Goal: Information Seeking & Learning: Learn about a topic

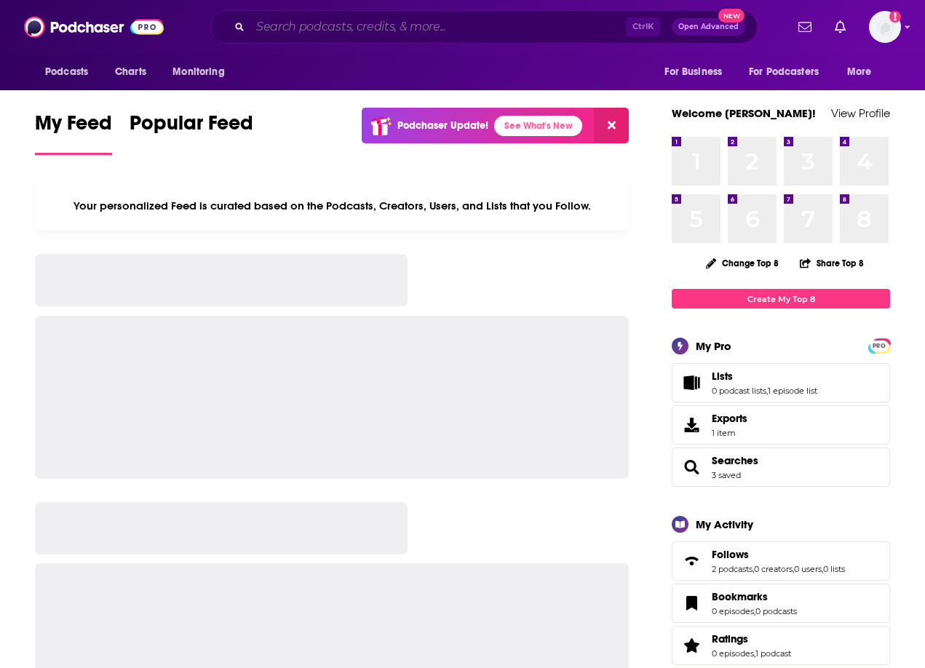
click at [411, 25] on input "Search podcasts, credits, & more..." at bounding box center [438, 26] width 376 height 23
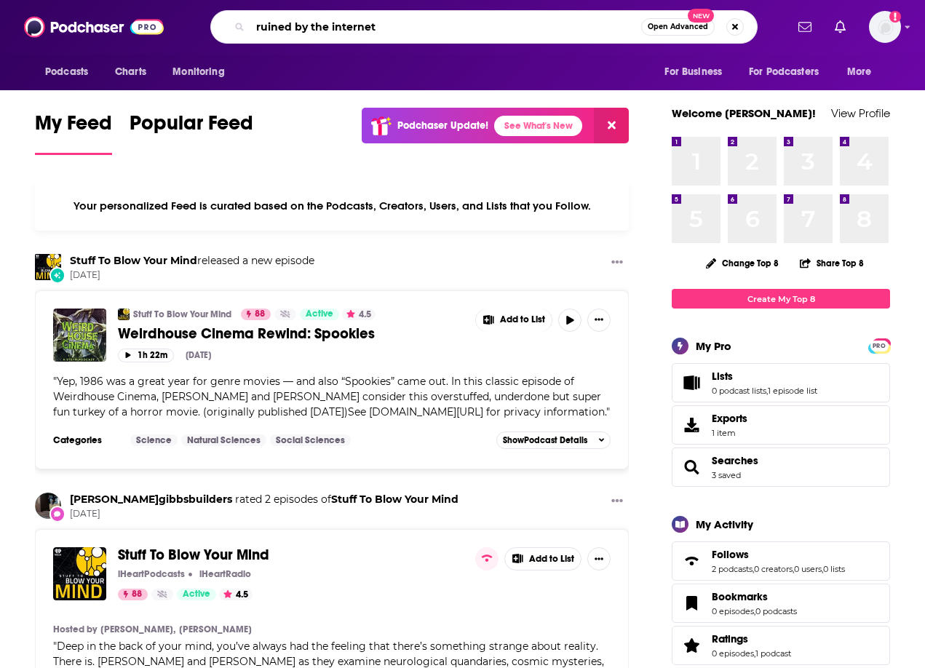
type input "ruined by the internet"
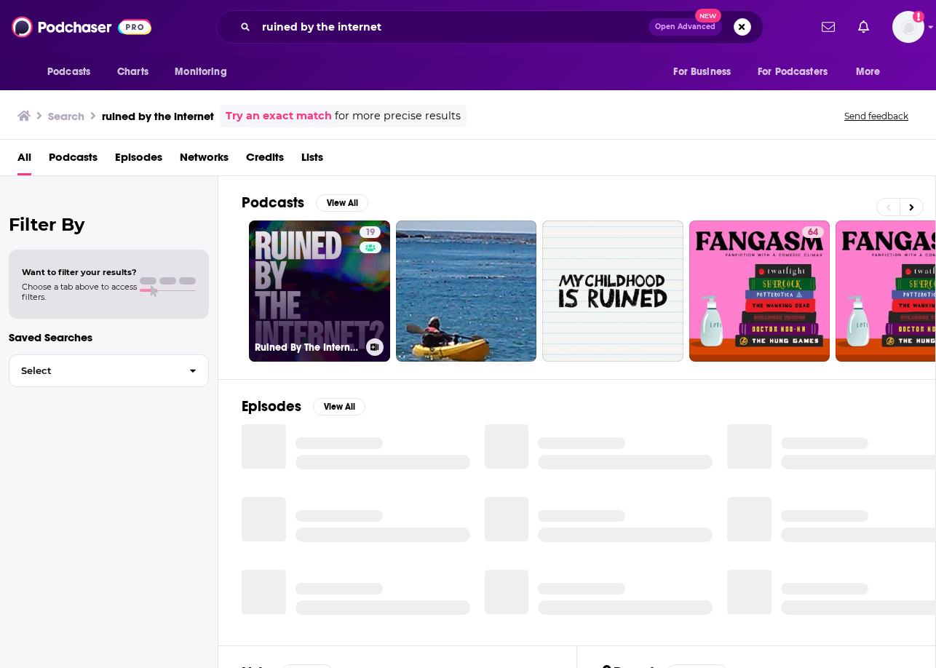
click at [321, 287] on link "19 Ruined By The Internet?" at bounding box center [319, 291] width 141 height 141
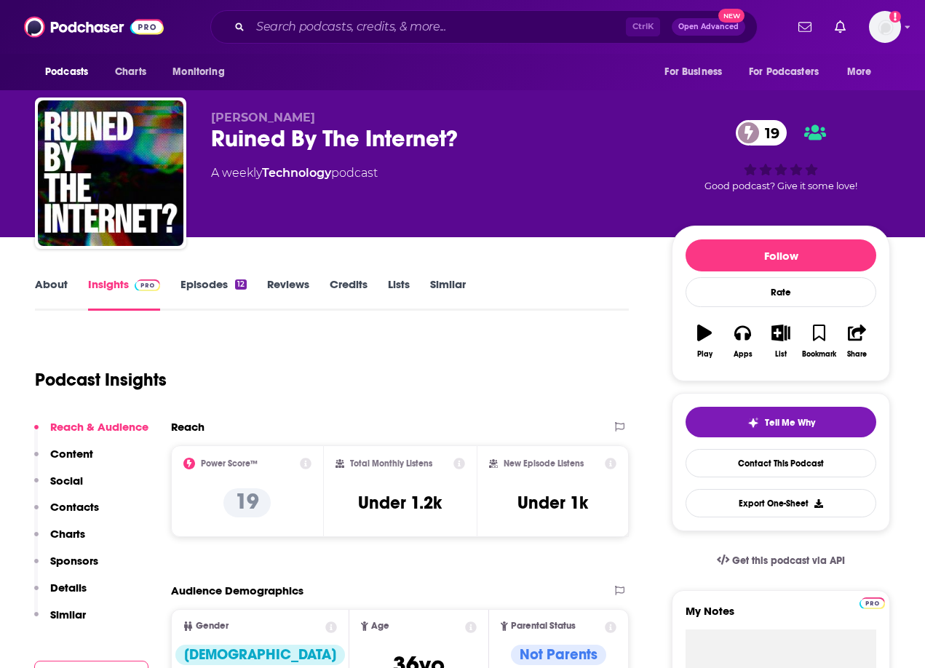
click at [440, 359] on div "Podcast Insights" at bounding box center [326, 371] width 582 height 74
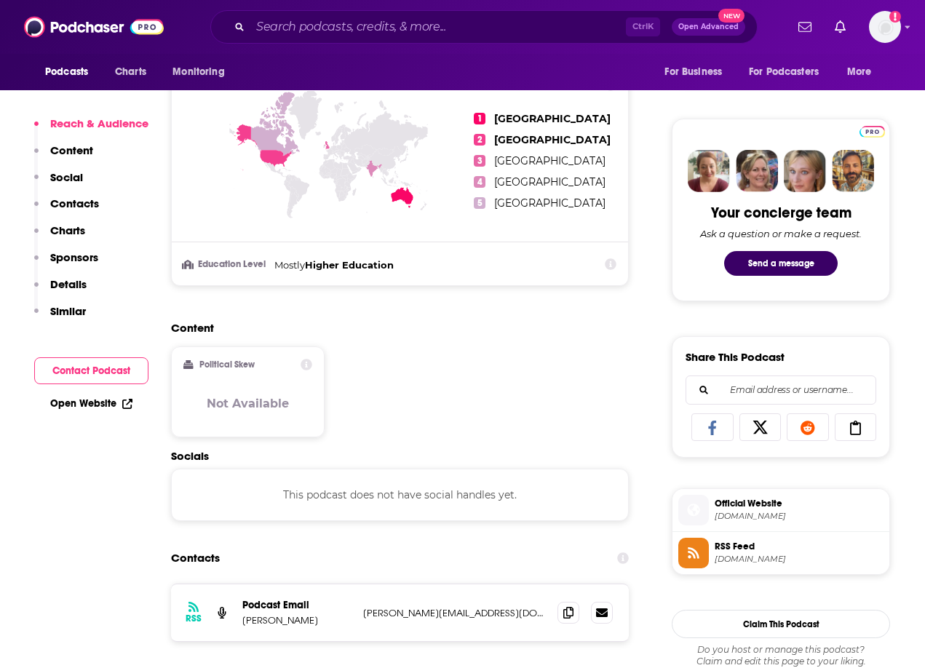
scroll to position [873, 0]
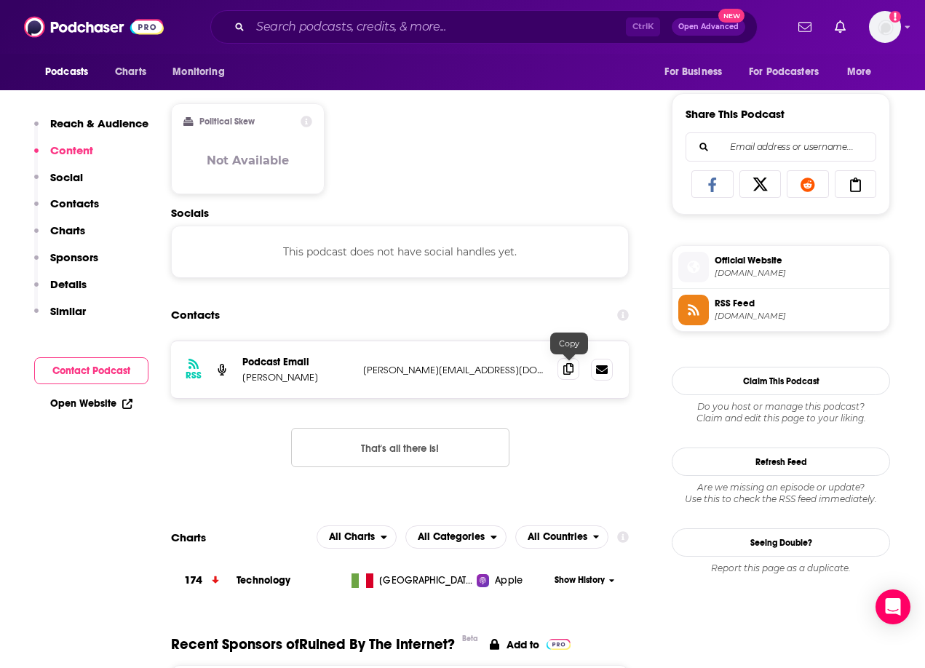
click at [567, 376] on span at bounding box center [569, 369] width 22 height 22
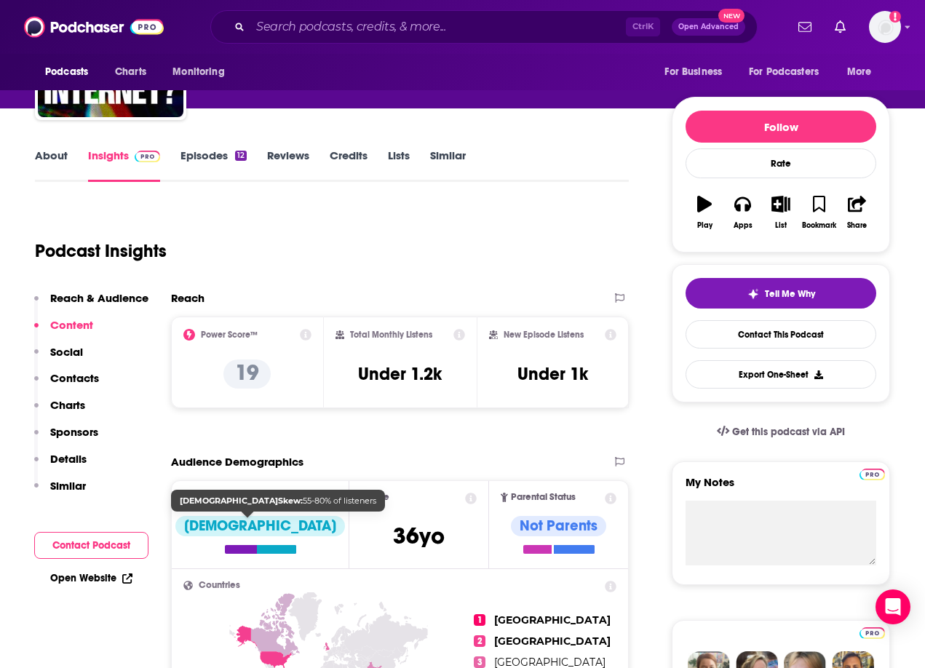
scroll to position [0, 0]
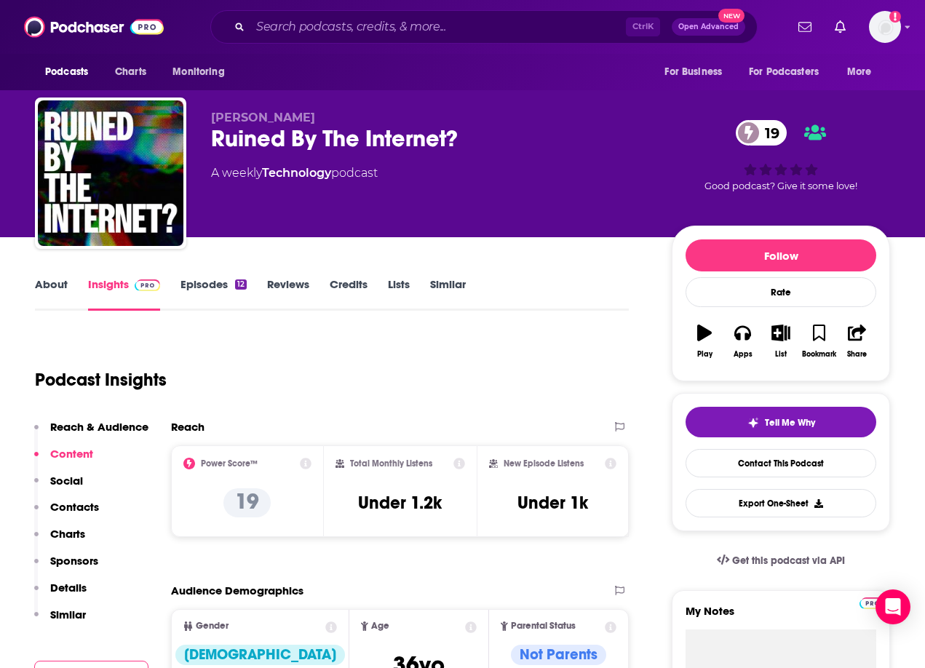
click at [50, 286] on link "About" at bounding box center [51, 293] width 33 height 33
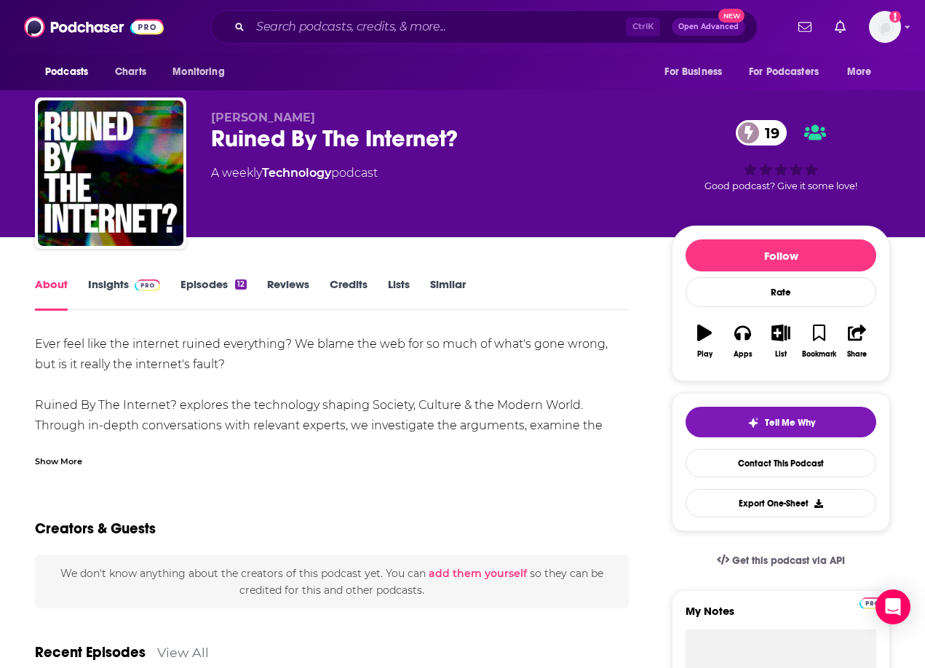
click at [55, 460] on div "Show More" at bounding box center [58, 460] width 47 height 14
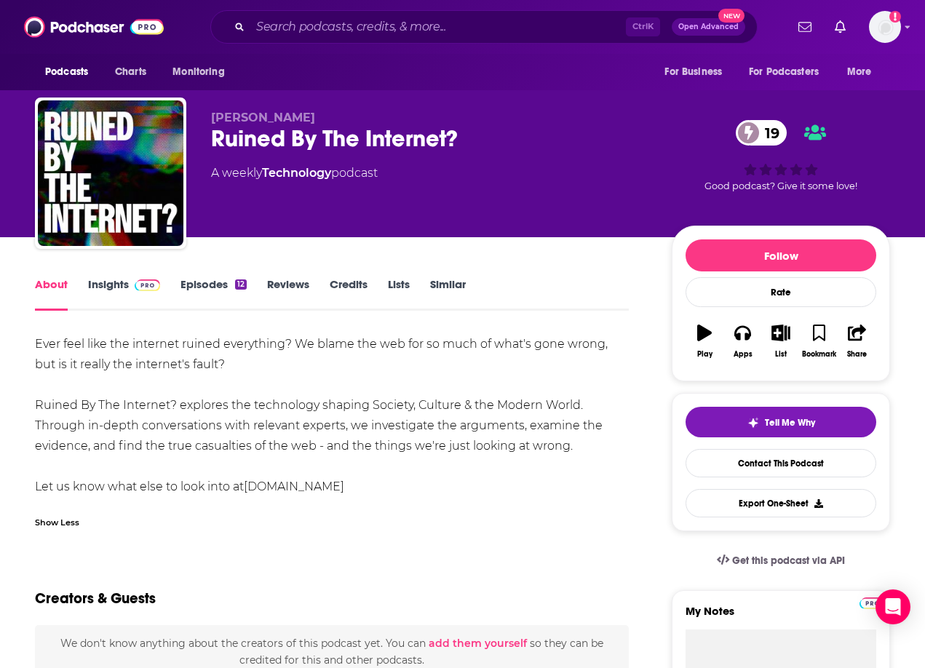
drag, startPoint x: 23, startPoint y: 341, endPoint x: 579, endPoint y: 452, distance: 567.2
copy div "Ever feel like the internet ruined everything? We blame the web for so much of …"
click at [412, 371] on div "Ever feel like the internet ruined everything? We blame the web for so much of …" at bounding box center [332, 415] width 594 height 163
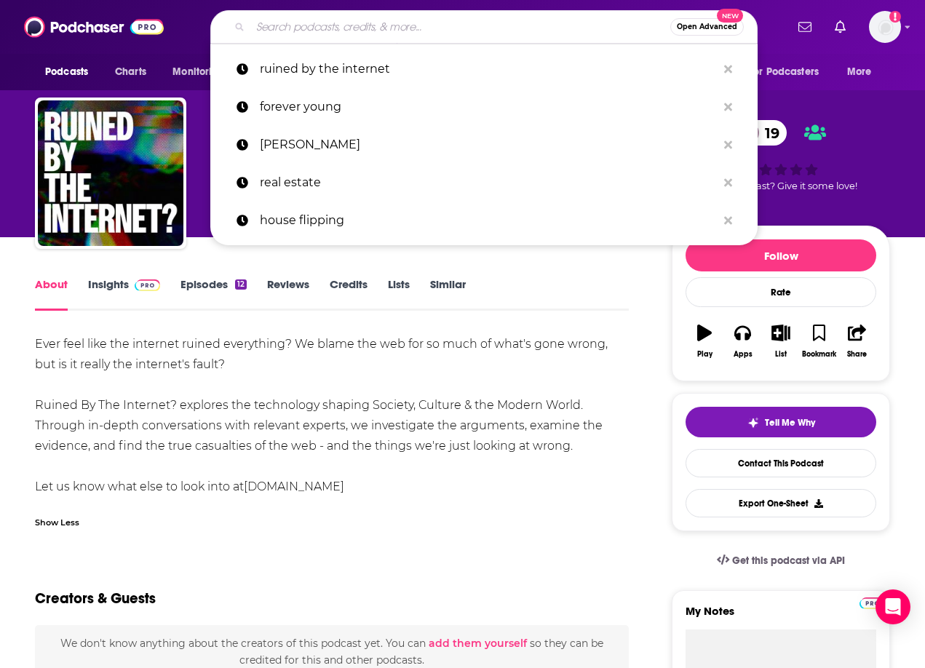
click at [294, 34] on input "Search podcasts, credits, & more..." at bounding box center [460, 26] width 420 height 23
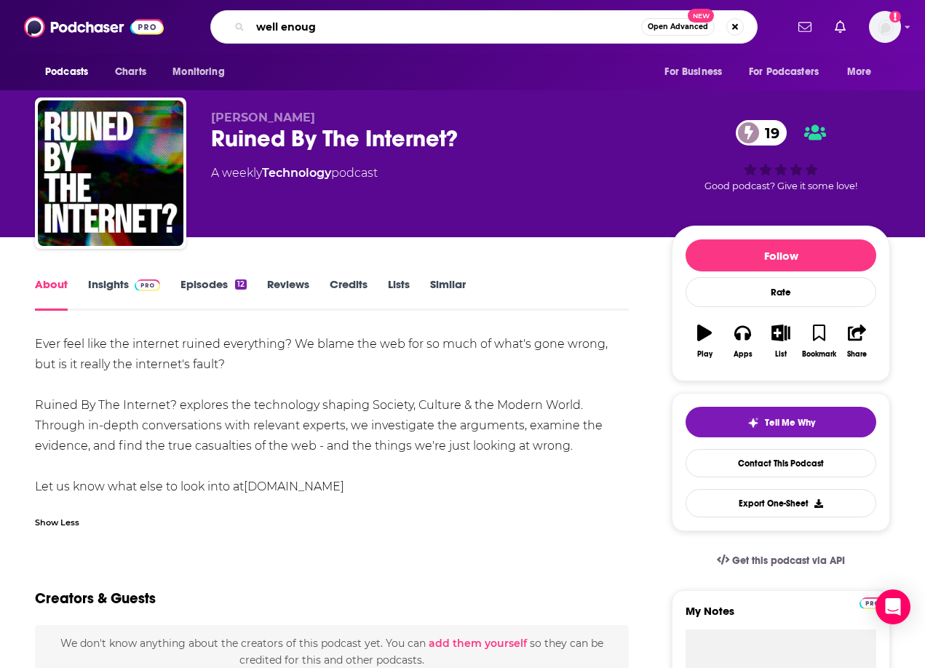
type input "well enough"
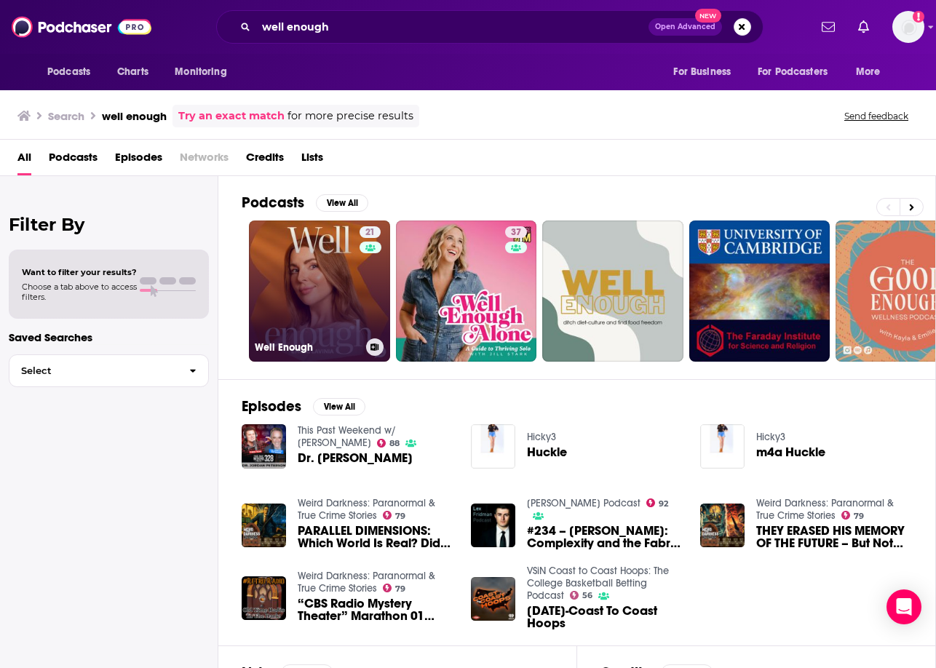
click at [308, 271] on link "21 Well Enough" at bounding box center [319, 291] width 141 height 141
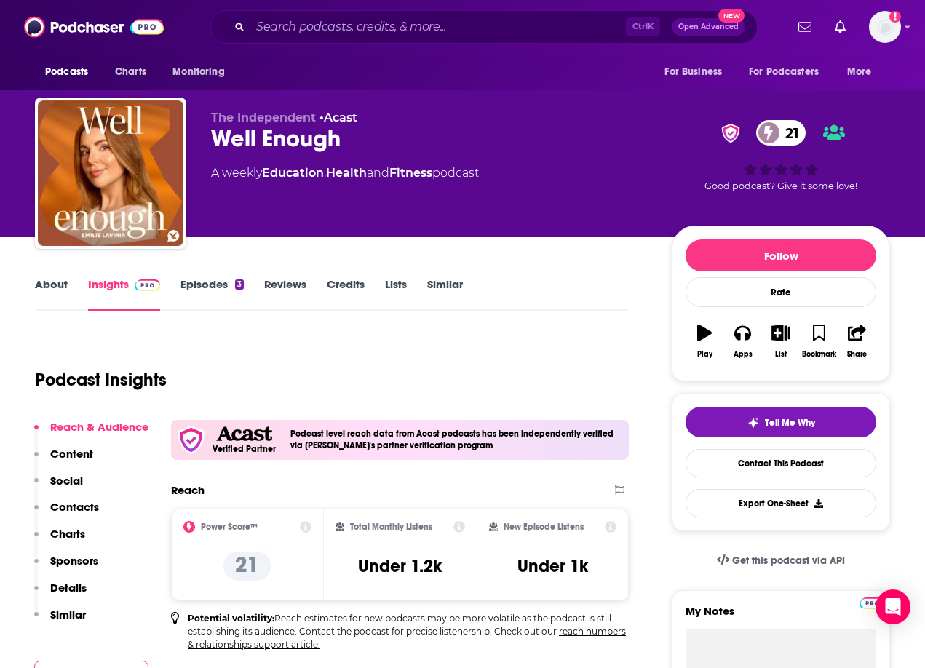
click at [49, 288] on link "About" at bounding box center [51, 293] width 33 height 33
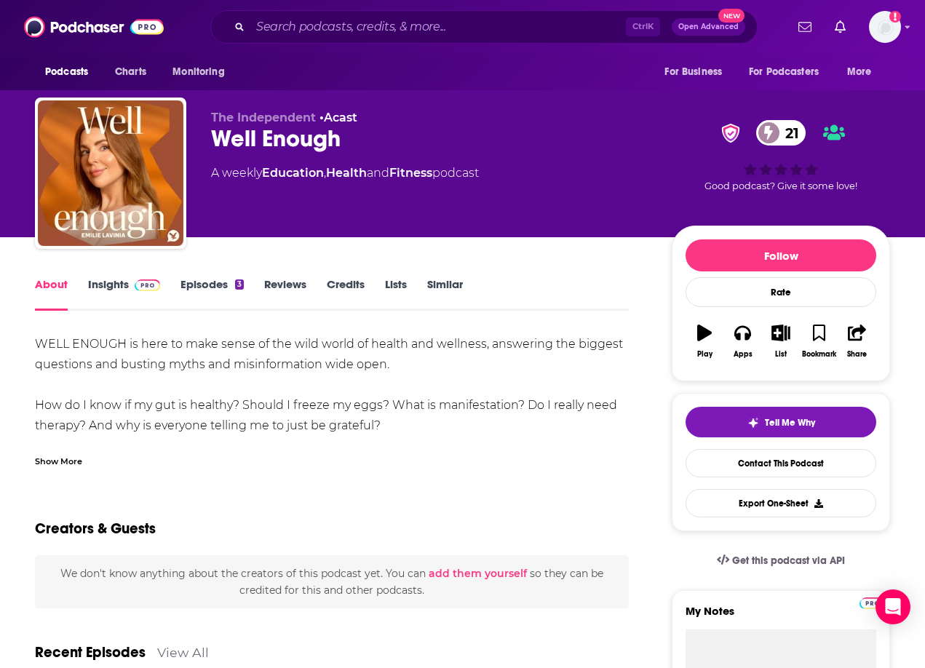
click at [64, 467] on div "Show More" at bounding box center [58, 460] width 47 height 14
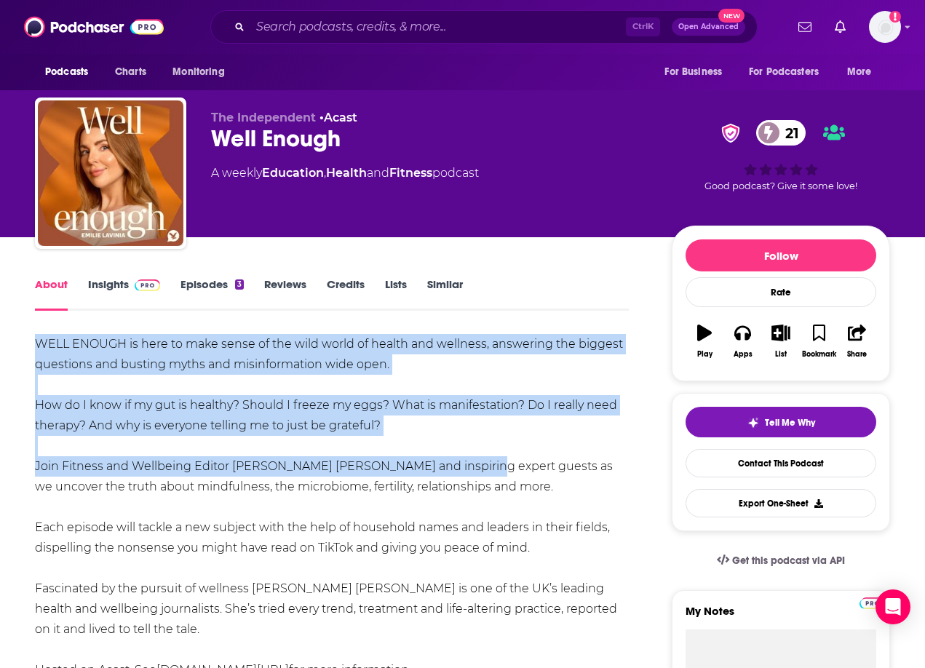
drag, startPoint x: 29, startPoint y: 342, endPoint x: 458, endPoint y: 463, distance: 445.4
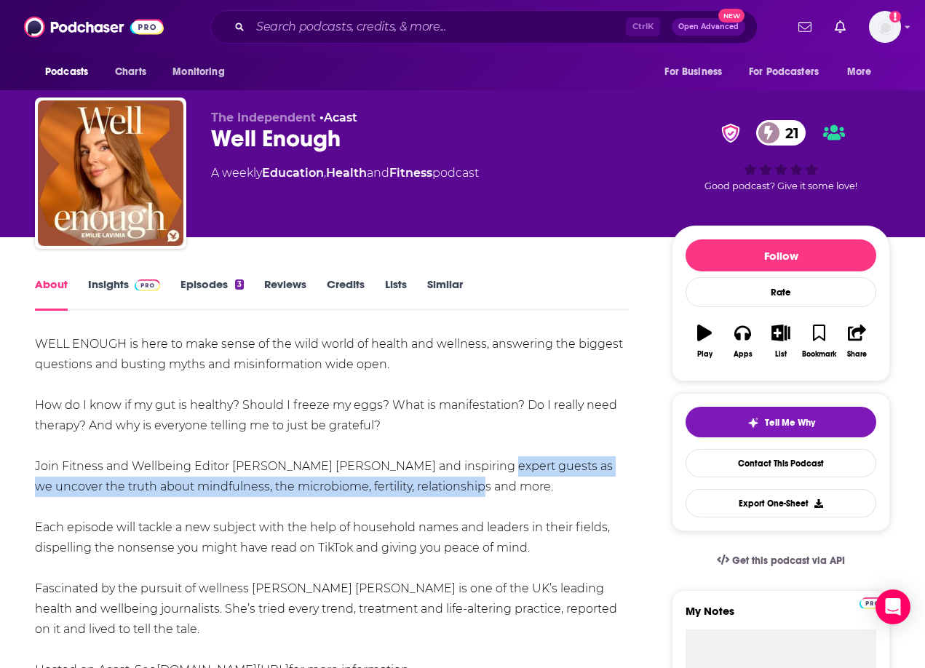
drag, startPoint x: 467, startPoint y: 482, endPoint x: 471, endPoint y: 491, distance: 9.8
click at [471, 491] on div "WELL ENOUGH is here to make sense of the wild world of health and wellness, ans…" at bounding box center [332, 507] width 594 height 346
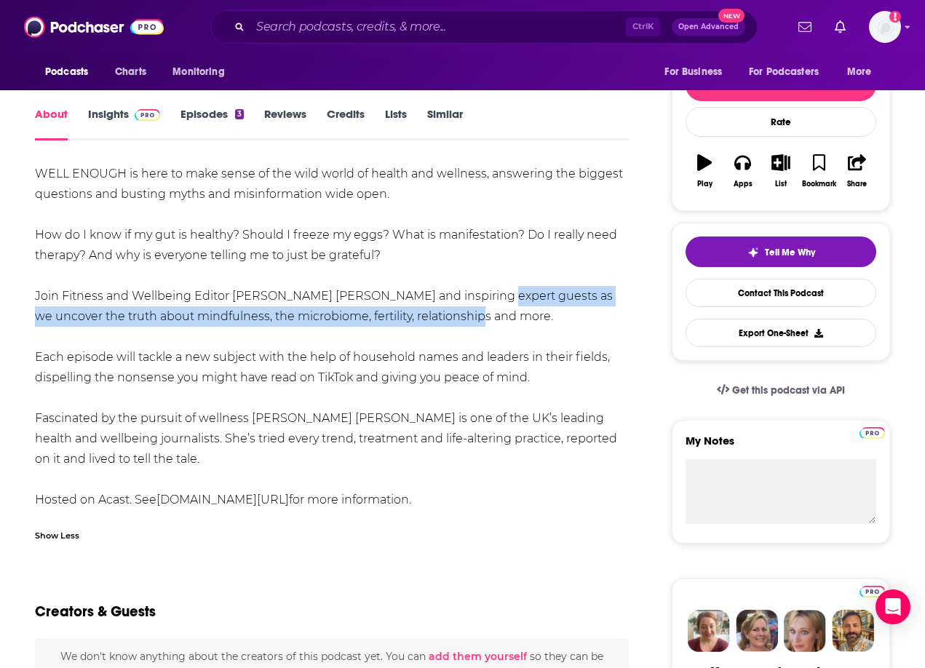
scroll to position [661, 0]
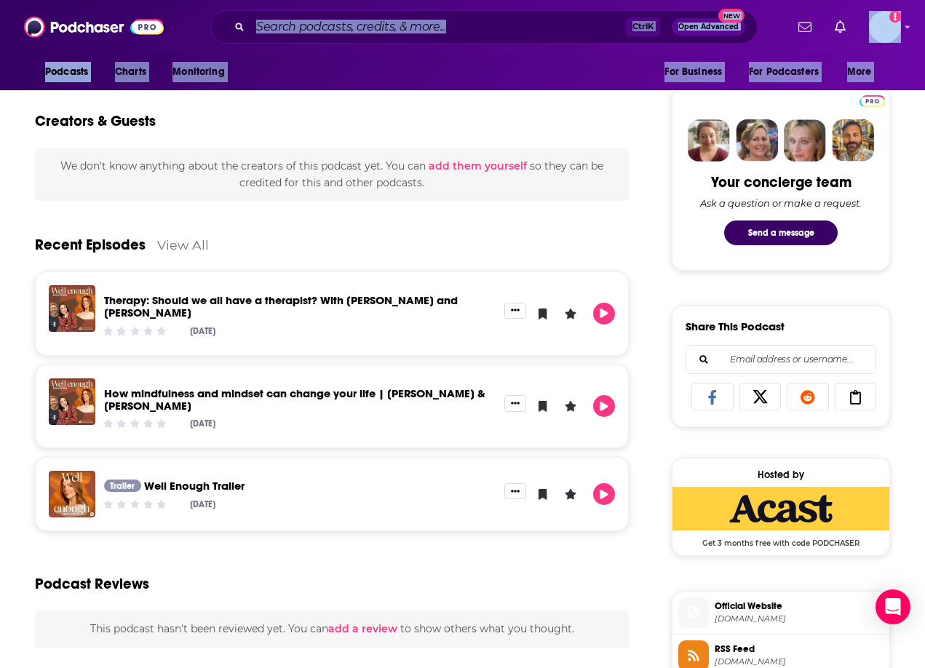
drag, startPoint x: 31, startPoint y: 342, endPoint x: 288, endPoint y: 13, distance: 417.0
click at [288, 13] on div "Podcasts Charts Monitoring Ctrl K Open Advanced New For Business For Podcasters…" at bounding box center [462, 266] width 925 height 1855
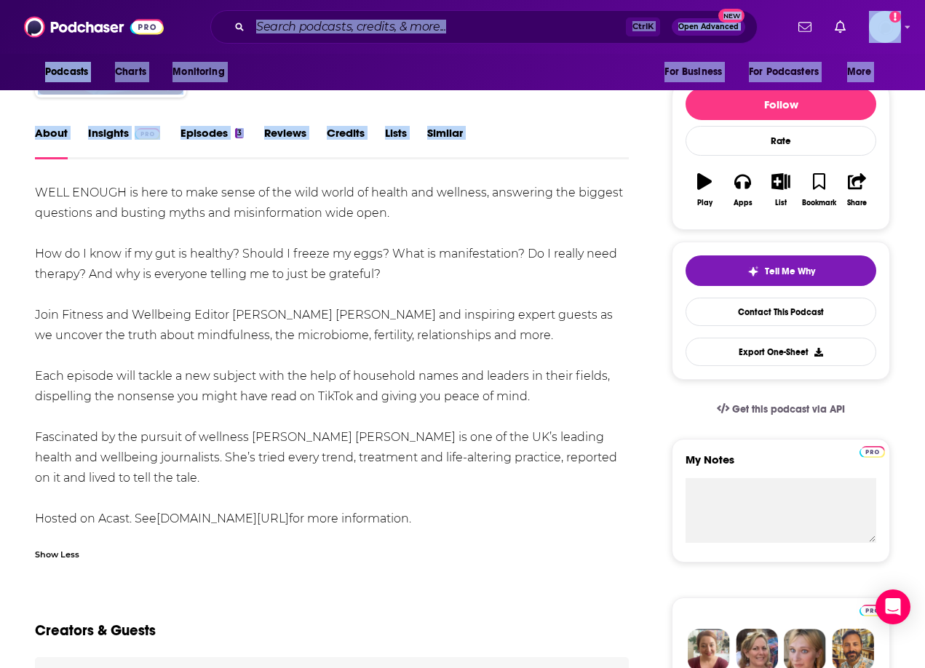
scroll to position [145, 0]
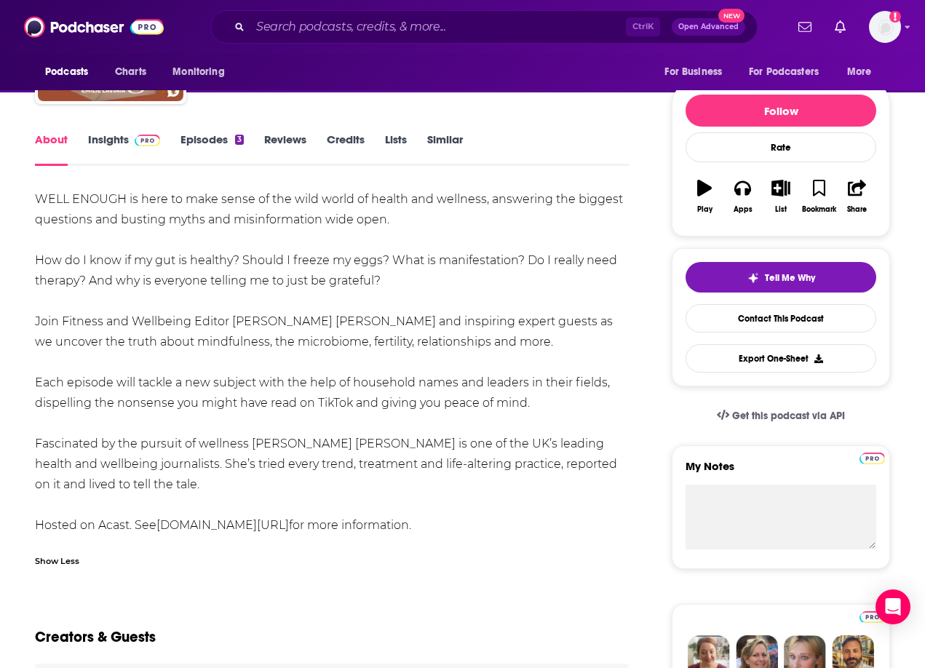
click at [181, 405] on div "WELL ENOUGH is here to make sense of the wild world of health and wellness, ans…" at bounding box center [332, 362] width 594 height 346
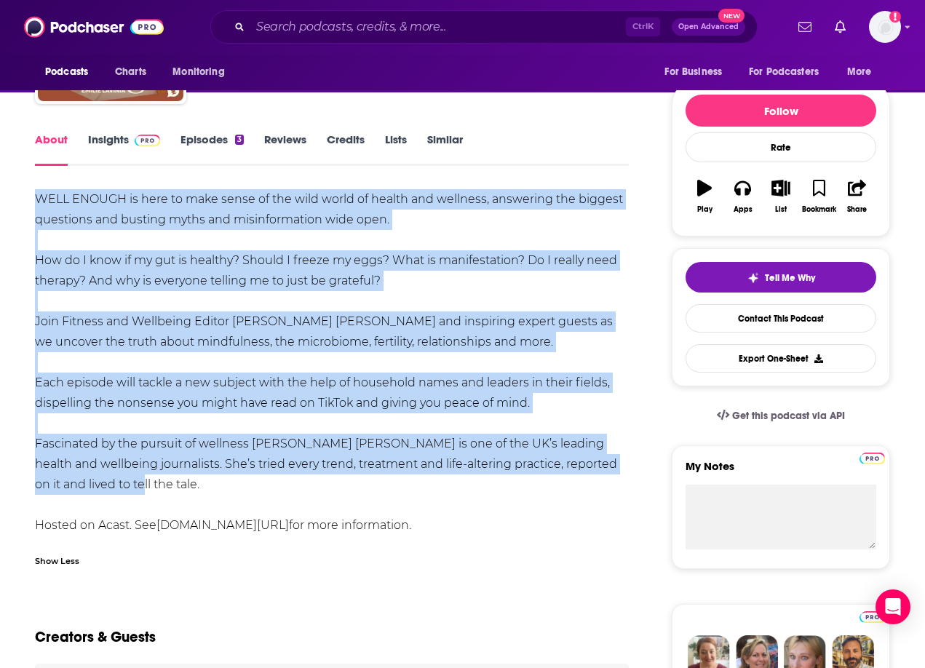
drag, startPoint x: 39, startPoint y: 197, endPoint x: 82, endPoint y: 488, distance: 295.0
click at [82, 488] on div "WELL ENOUGH is here to make sense of the wild world of health and wellness, ans…" at bounding box center [332, 362] width 594 height 346
copy div "WELL ENOUGH is here to make sense of the wild world of health and wellness, ans…"
click at [533, 221] on div "WELL ENOUGH is here to make sense of the wild world of health and wellness, ans…" at bounding box center [332, 362] width 594 height 346
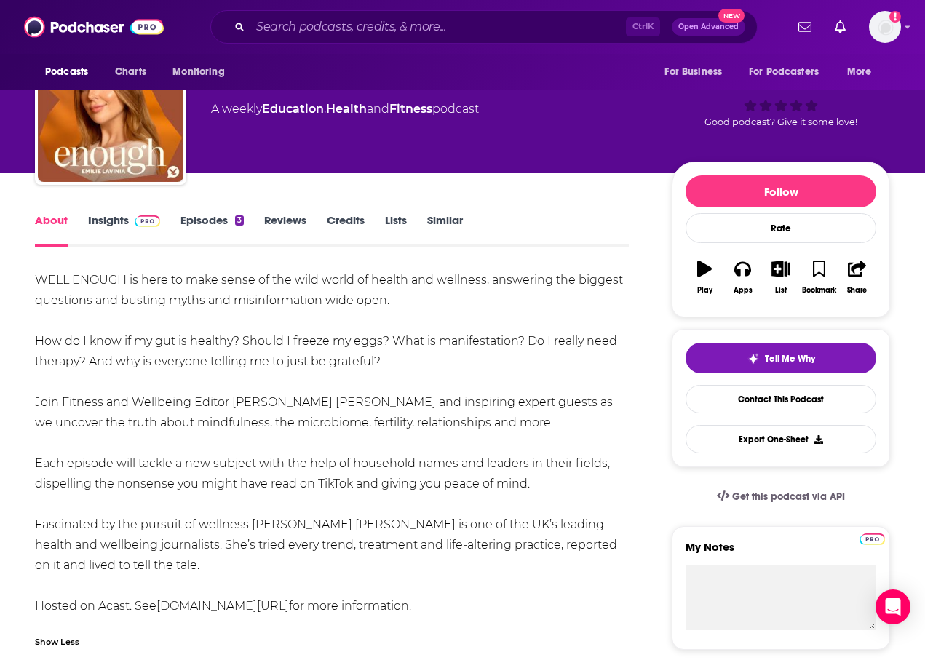
scroll to position [0, 0]
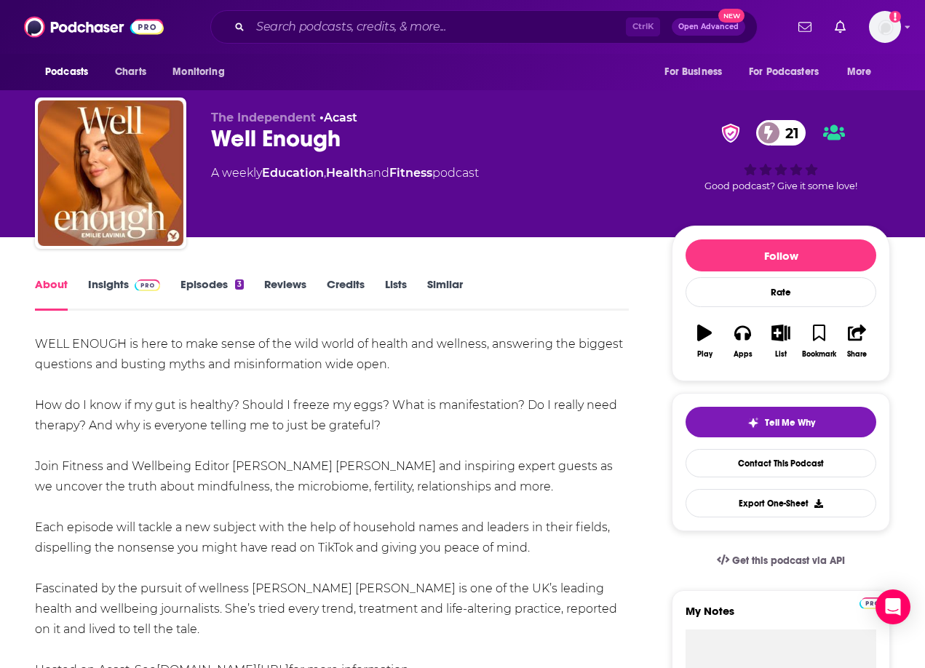
click at [99, 287] on link "Insights" at bounding box center [124, 293] width 72 height 33
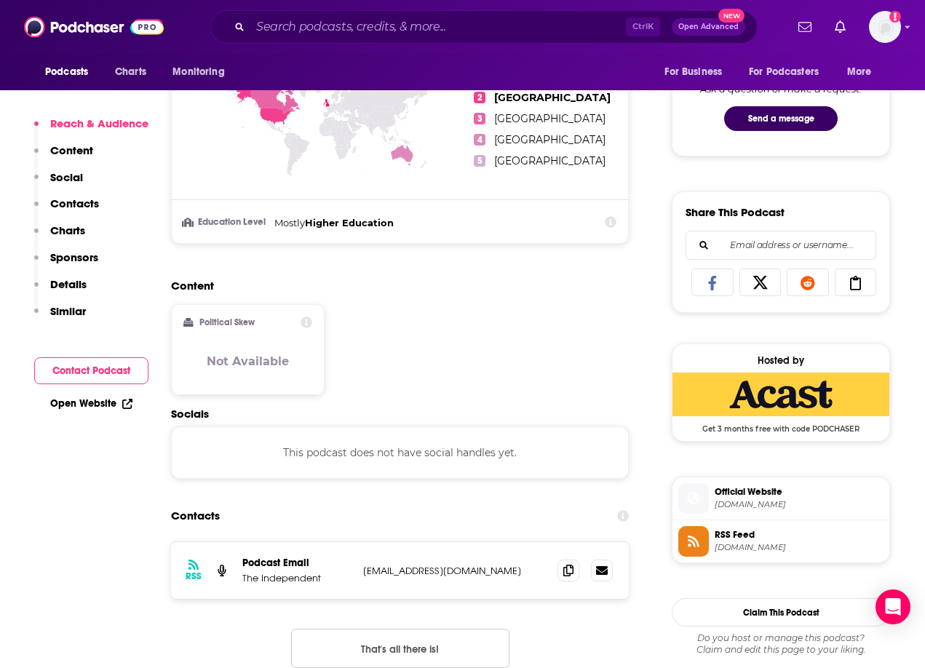
scroll to position [801, 0]
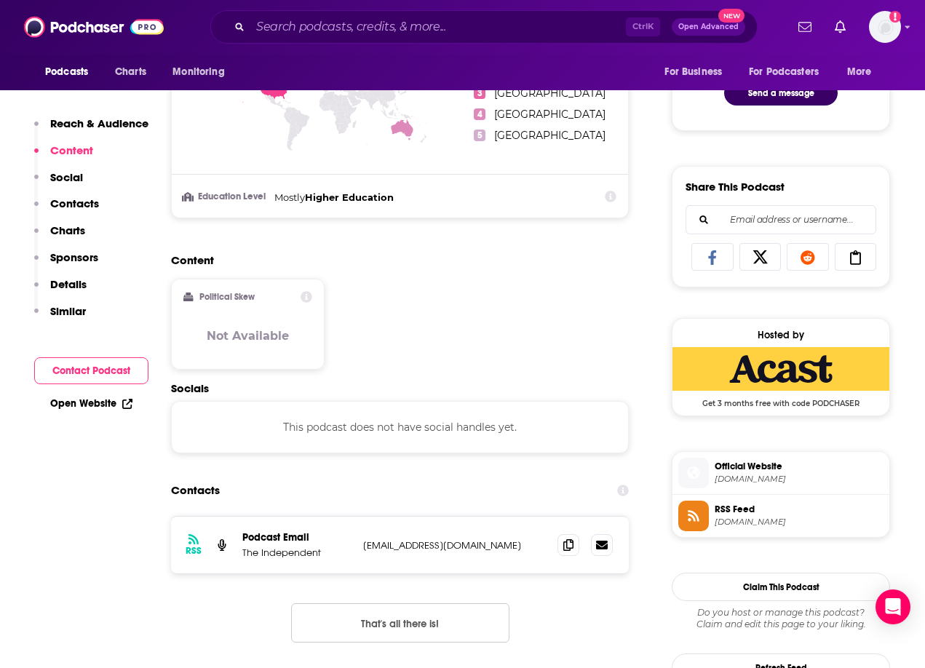
click at [504, 349] on div "Content Political Skew Not Available" at bounding box center [400, 317] width 458 height 129
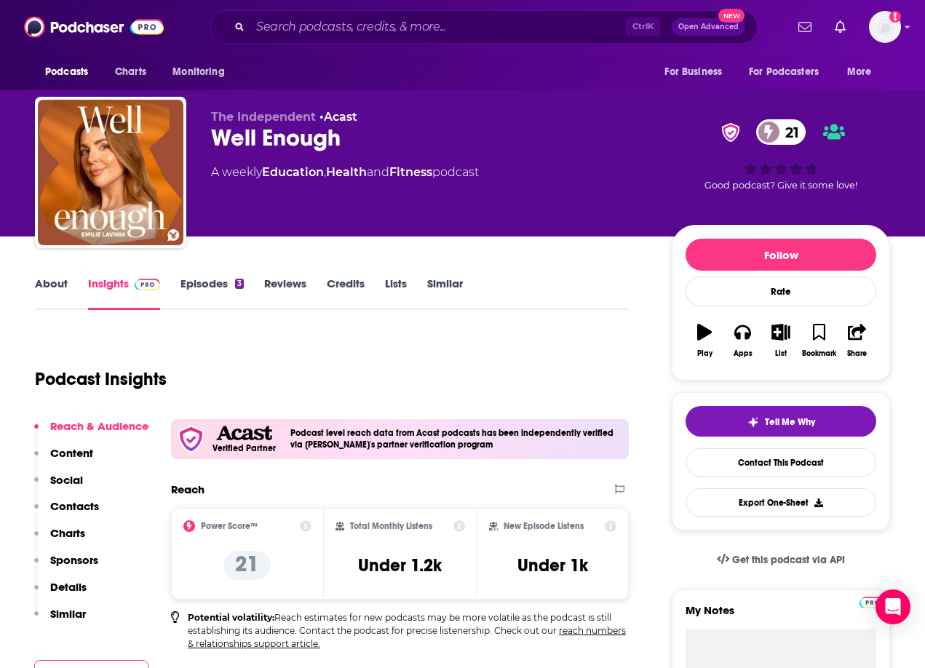
scroll to position [0, 0]
